Goal: Check status: Check status

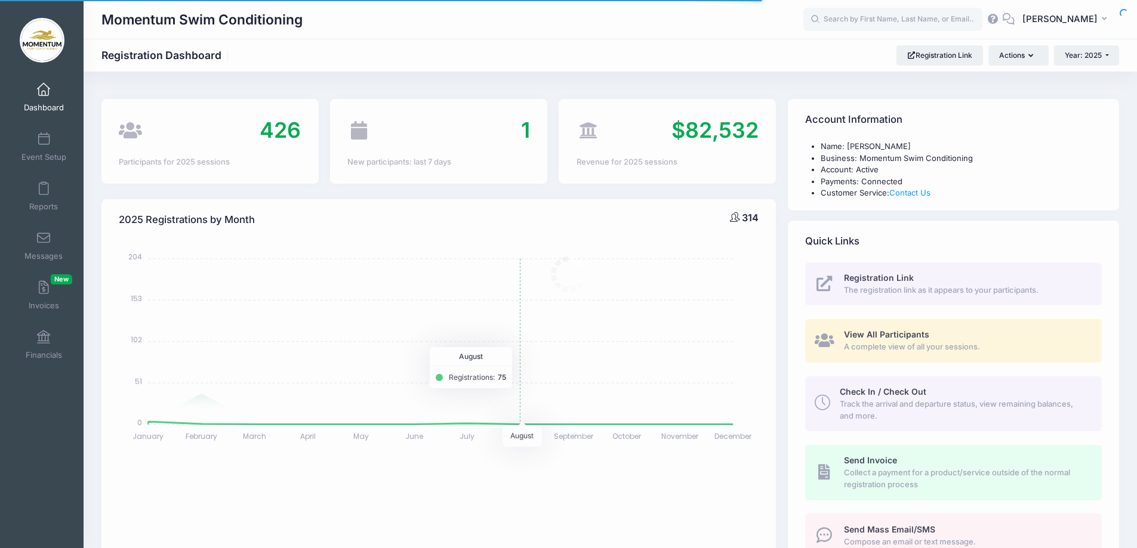
select select
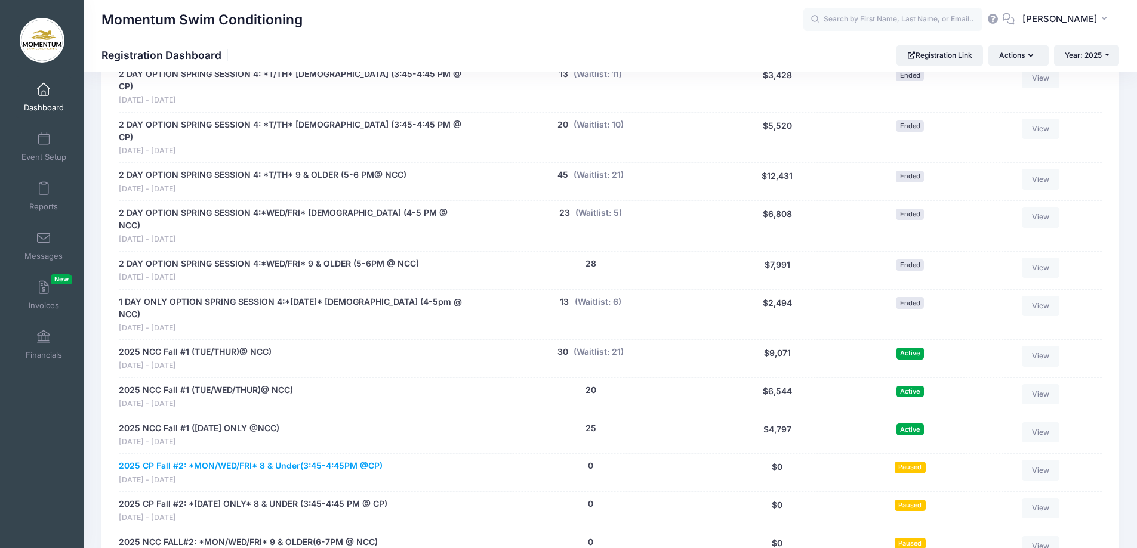
scroll to position [1074, 0]
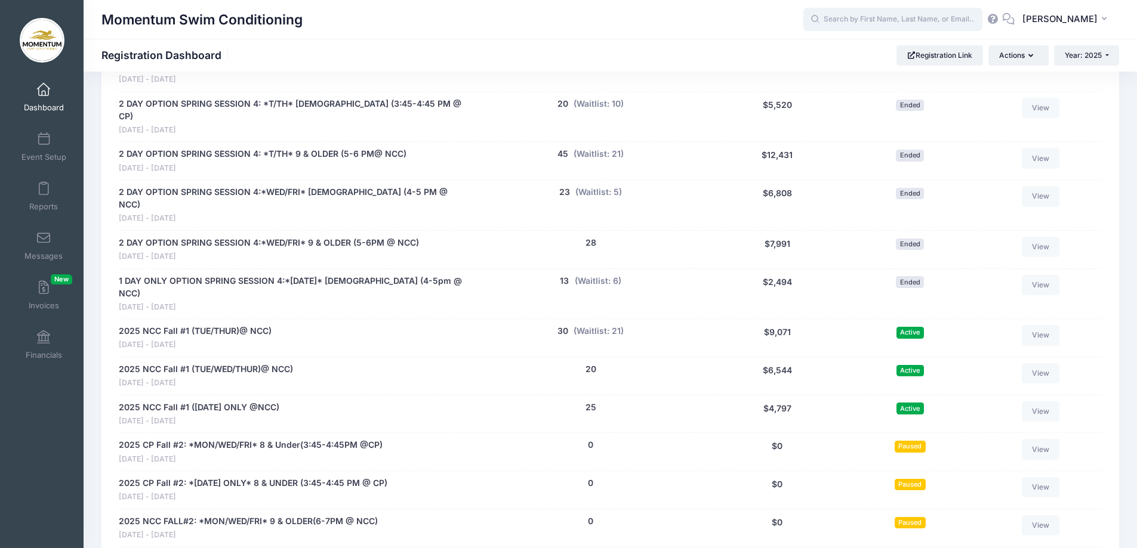
click at [856, 18] on input "text" at bounding box center [892, 20] width 179 height 24
click at [859, 17] on input "wei" at bounding box center [892, 20] width 179 height 24
type input "wie"
click at [585, 325] on button "(Waitlist: 21)" at bounding box center [598, 331] width 50 height 13
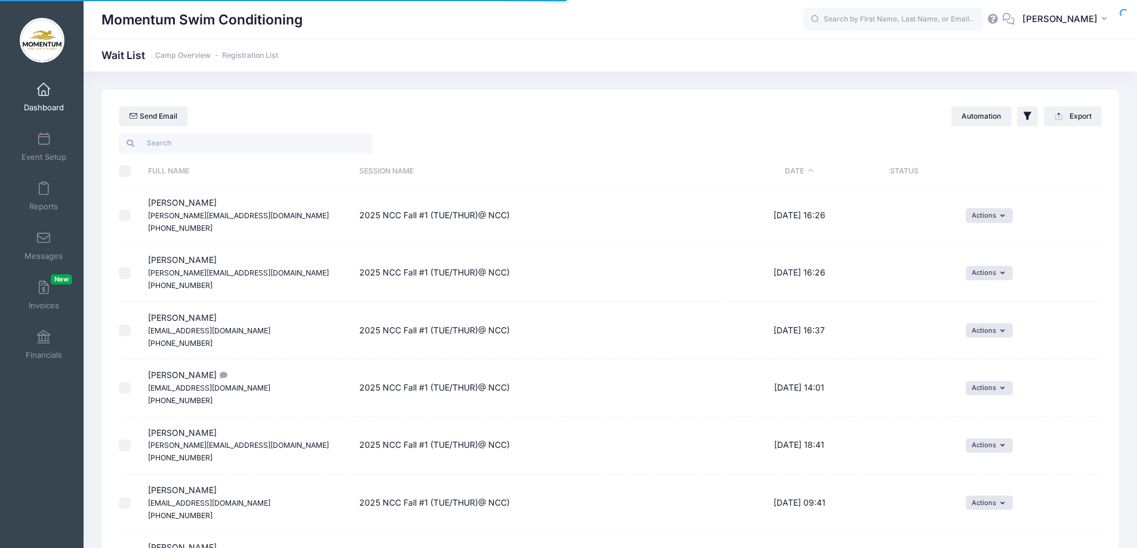
select select "50"
click at [55, 101] on link "Dashboard" at bounding box center [44, 97] width 57 height 42
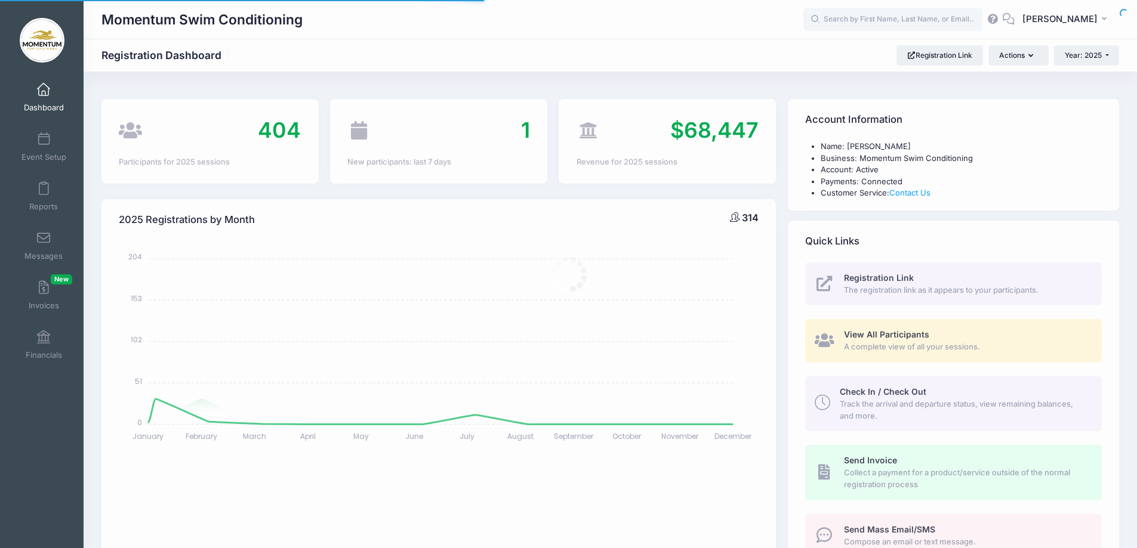
select select
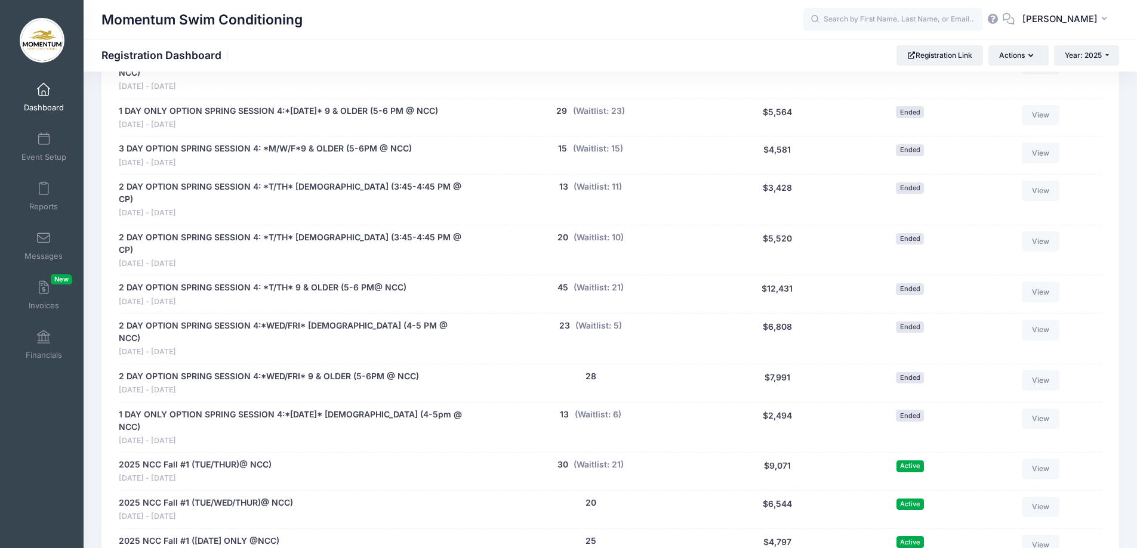
scroll to position [1074, 0]
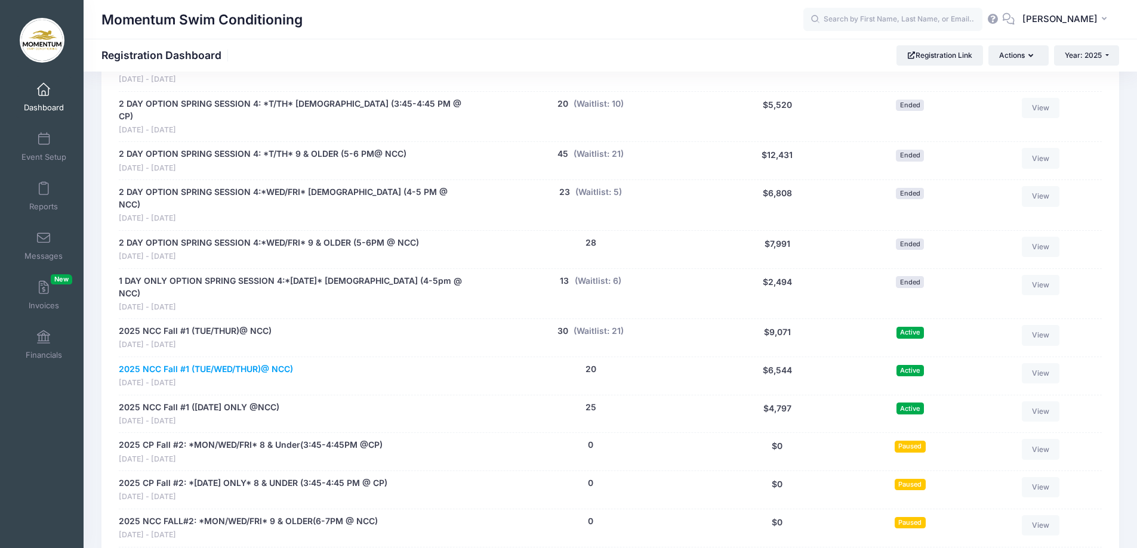
click at [255, 363] on link "2025 NCC Fall #1 (TUE/WED/THUR)@ NCC)" at bounding box center [206, 369] width 174 height 13
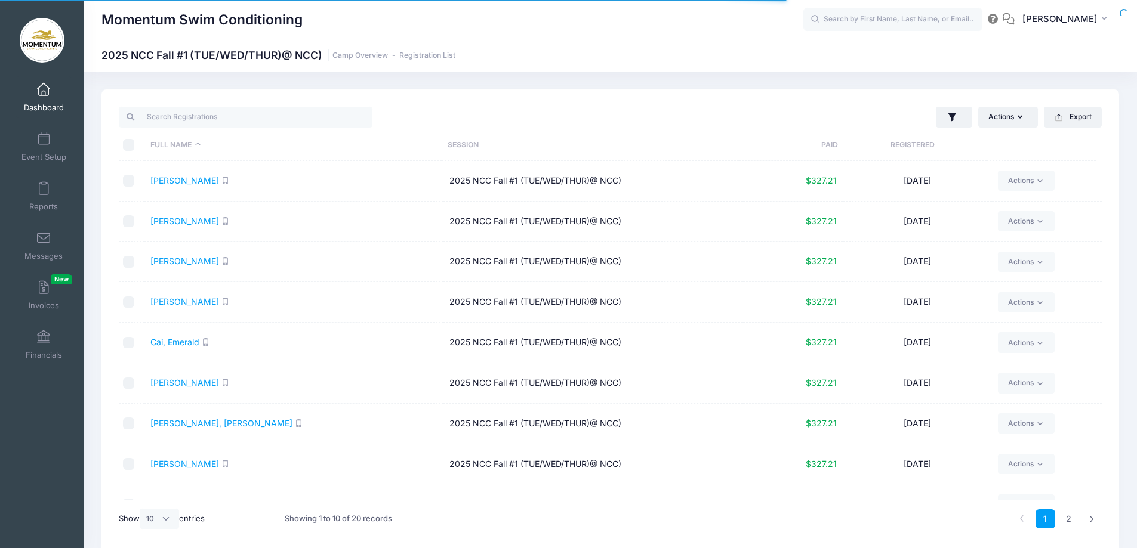
select select "10"
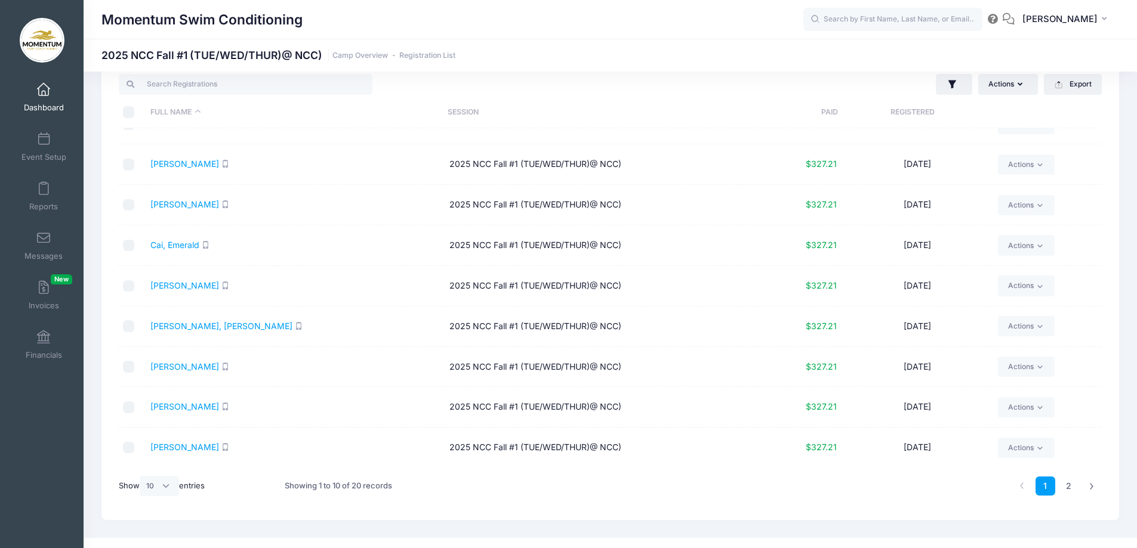
scroll to position [50, 0]
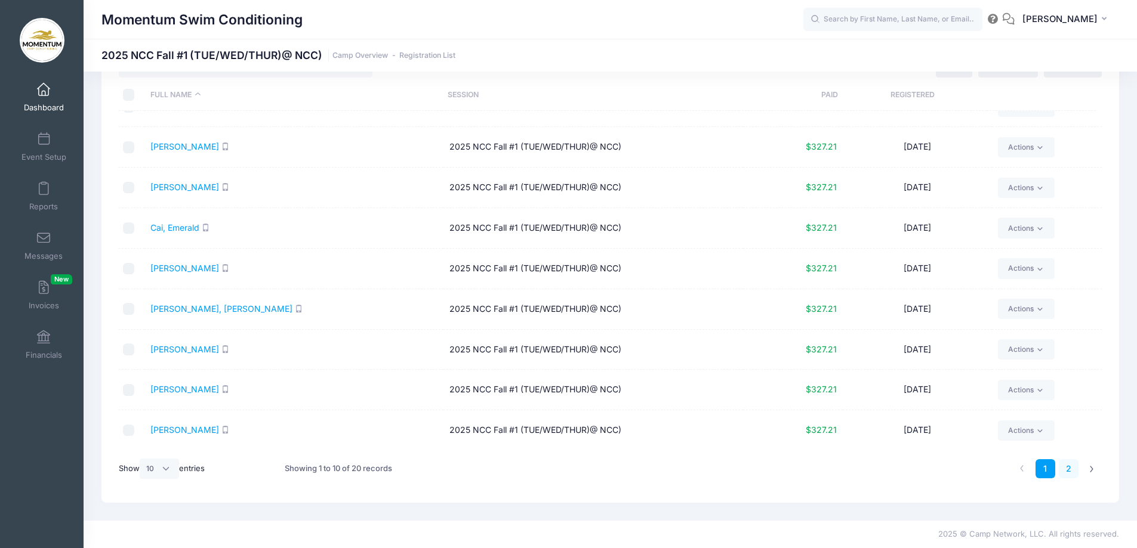
click at [1070, 469] on link "2" at bounding box center [1068, 469] width 20 height 20
click at [187, 350] on link "Wang, Davidson" at bounding box center [221, 349] width 142 height 10
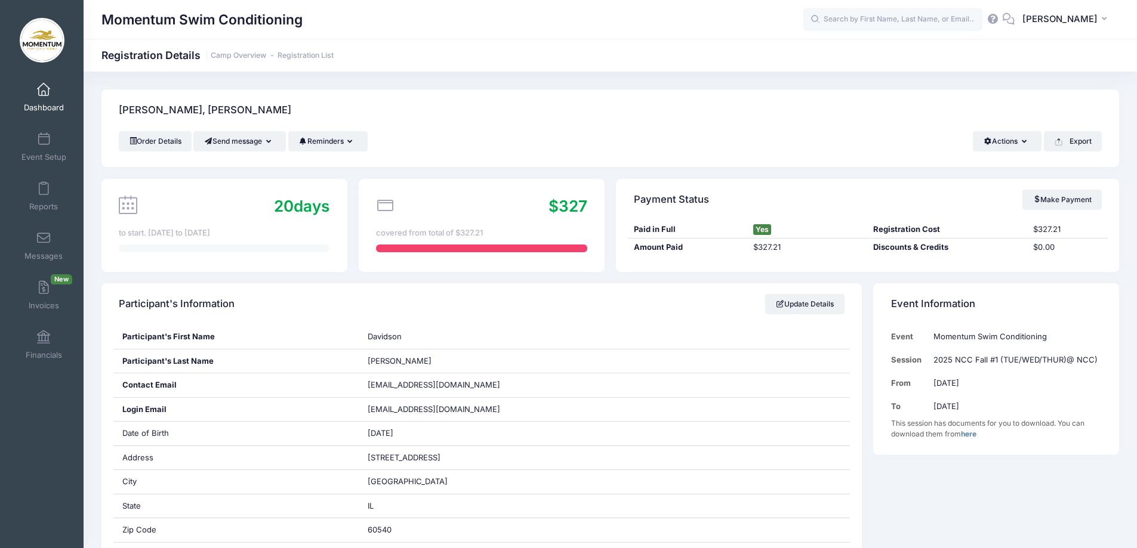
click at [39, 105] on span "Dashboard" at bounding box center [44, 108] width 40 height 10
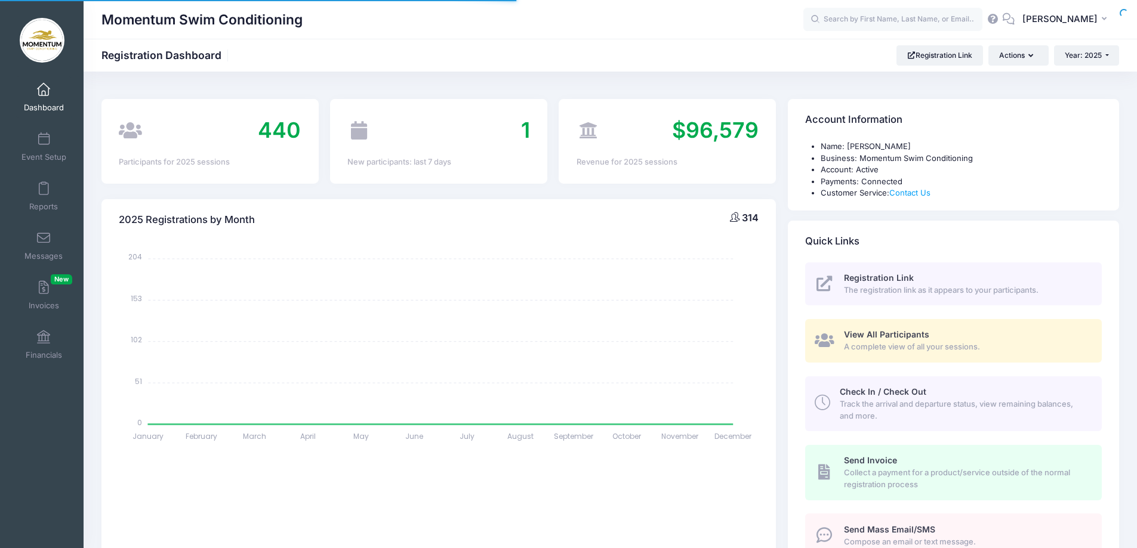
select select
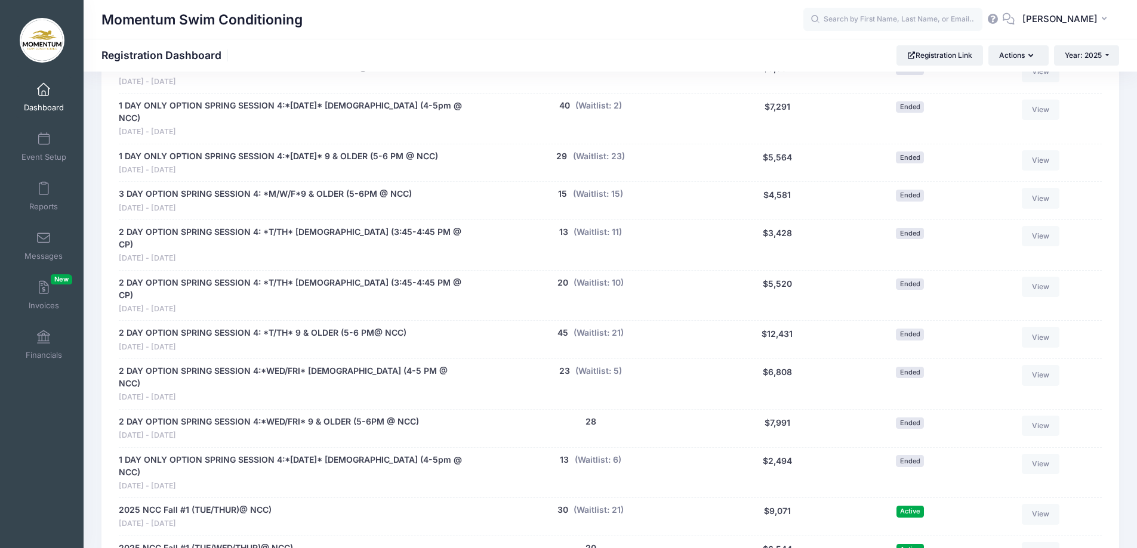
scroll to position [955, 0]
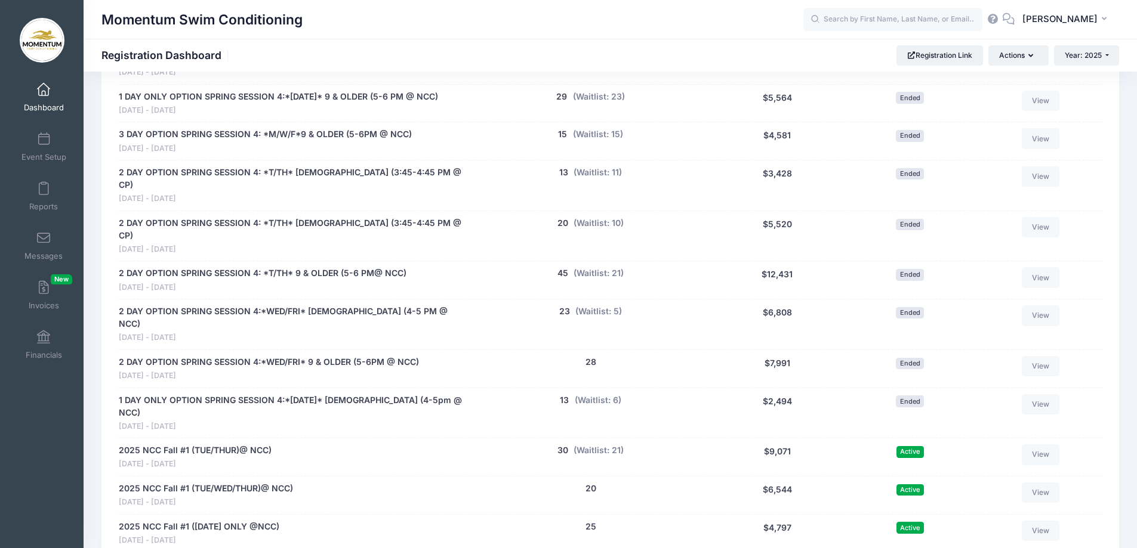
click at [44, 95] on span at bounding box center [44, 90] width 0 height 13
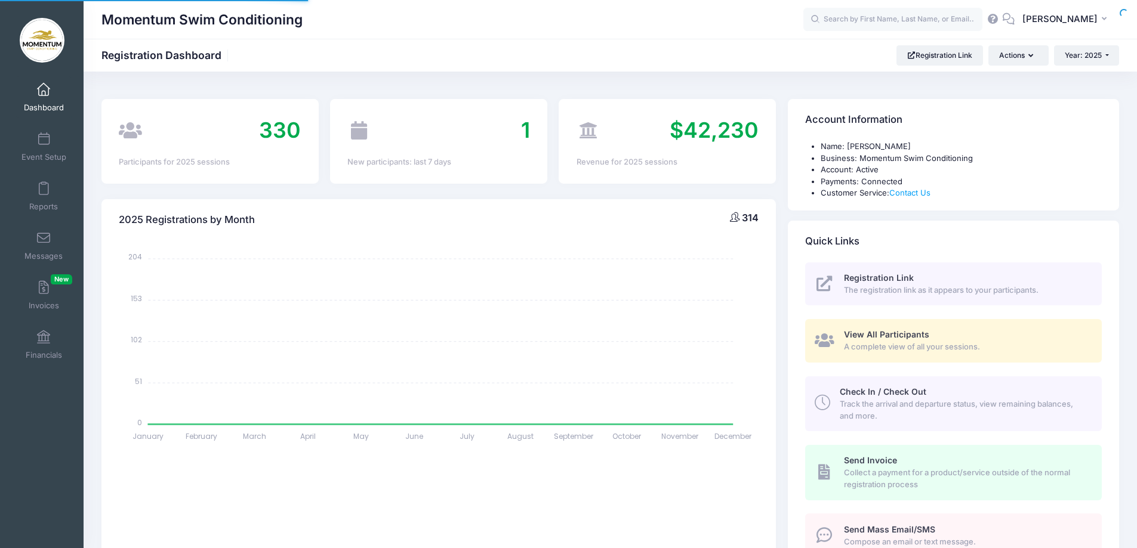
select select
